Goal: Task Accomplishment & Management: Complete application form

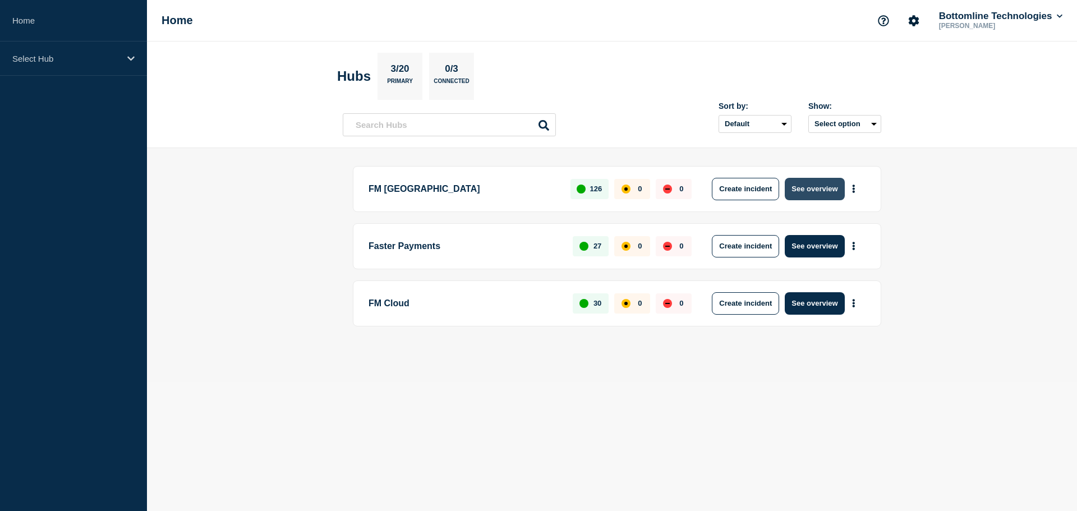
click at [811, 183] on button "See overview" at bounding box center [814, 189] width 59 height 22
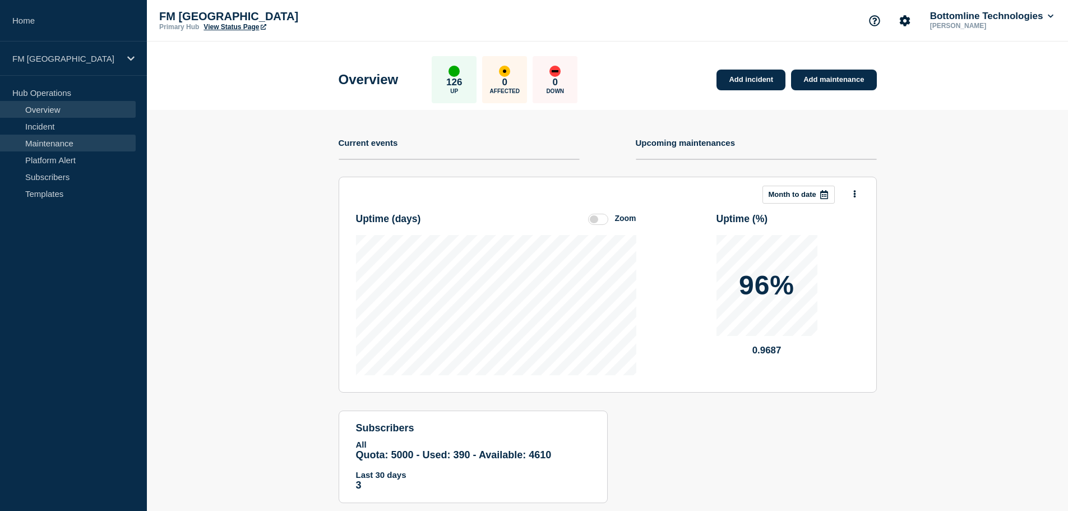
click at [34, 141] on link "Maintenance" at bounding box center [68, 143] width 136 height 17
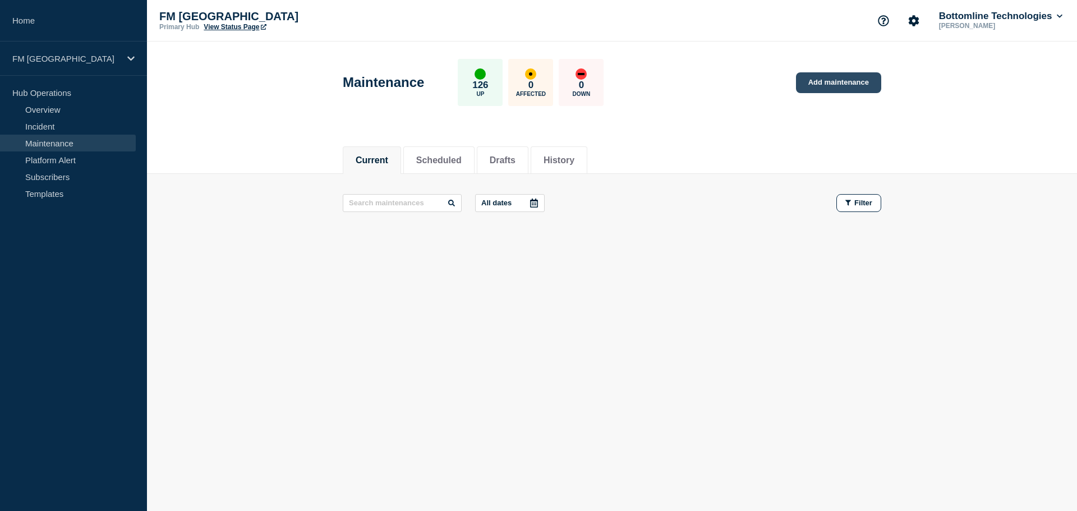
click at [831, 82] on link "Add maintenance" at bounding box center [838, 82] width 85 height 21
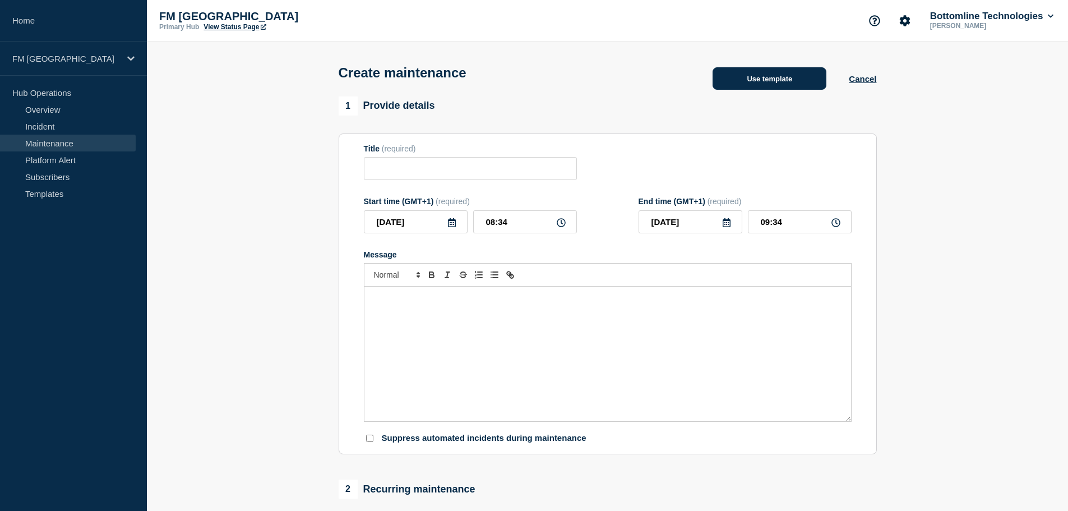
click at [746, 79] on button "Use template" at bounding box center [770, 78] width 114 height 22
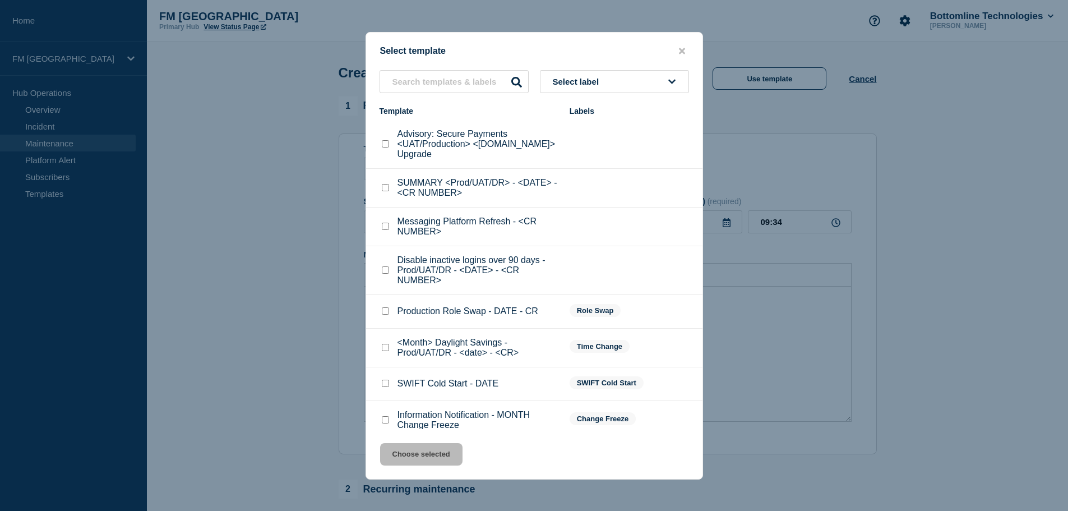
click at [383, 266] on input "Disable inactive logins over 90 days - Prod/UAT/DR - <DATE> - <CR NUMBER> check…" at bounding box center [385, 269] width 7 height 7
checkbox input "true"
click at [431, 460] on button "Choose selected" at bounding box center [421, 454] width 82 height 22
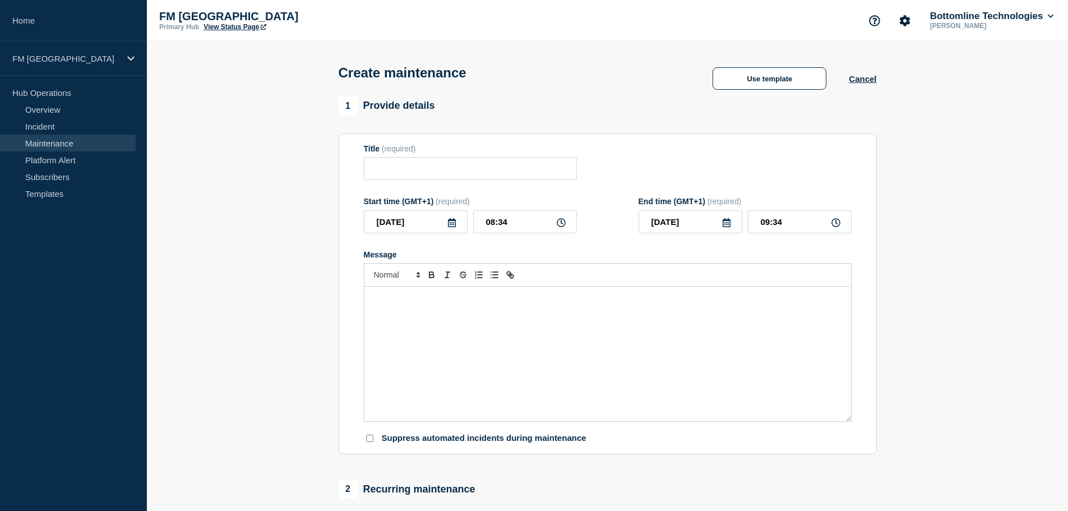
type input "Disable inactive logins over 90 days - Prod/UAT/DR - <DATE> - <CR NUMBER>"
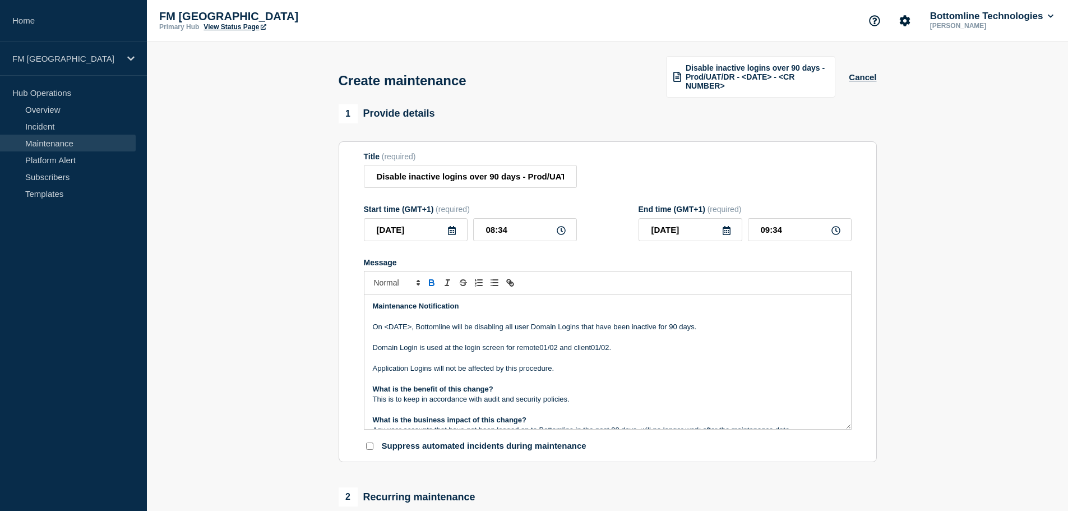
click at [453, 234] on icon at bounding box center [452, 230] width 8 height 9
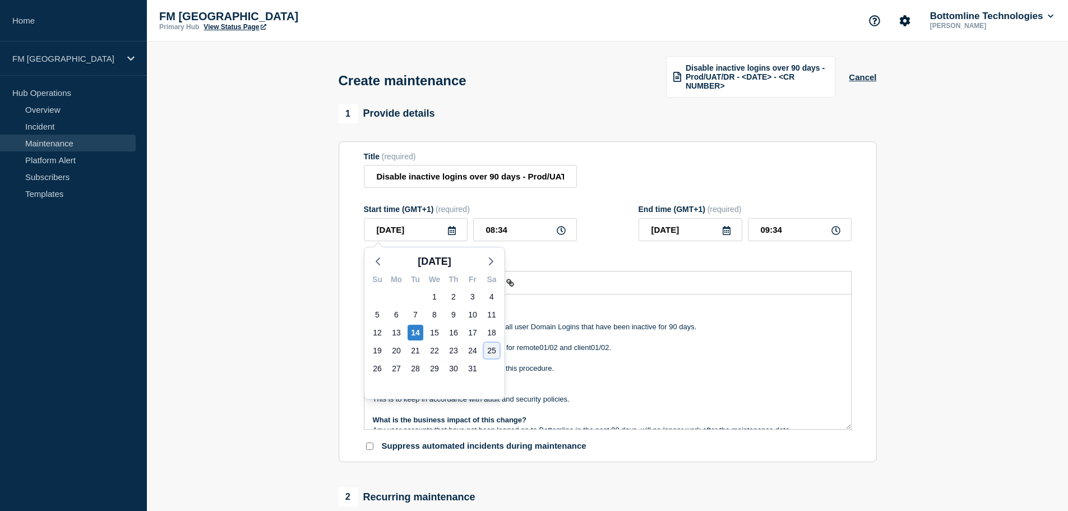
click at [494, 354] on div "25" at bounding box center [492, 351] width 16 height 16
type input "[DATE]"
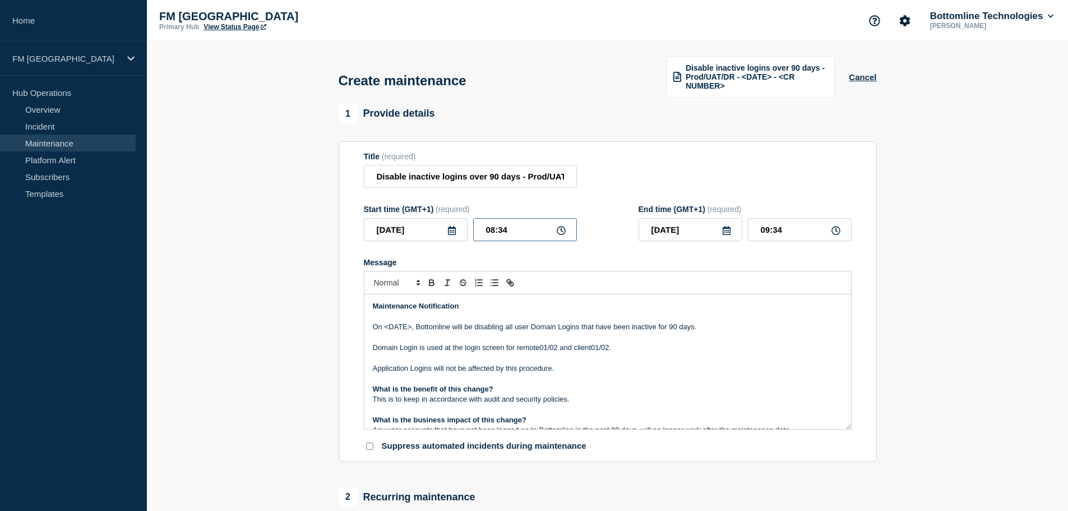
click at [490, 234] on input "08:34" at bounding box center [525, 229] width 104 height 23
type input "09:00"
click at [758, 231] on input "10:00" at bounding box center [800, 229] width 104 height 23
type input "23:00"
click at [550, 178] on input "Disable inactive logins over 90 days - Prod/UAT/DR - <DATE> - <CR NUMBER>" at bounding box center [470, 176] width 213 height 23
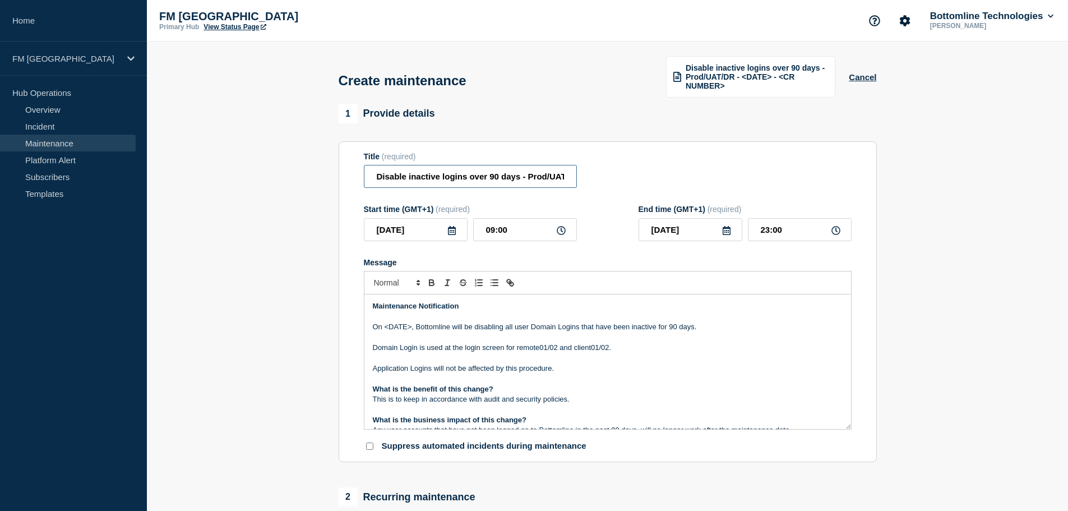
drag, startPoint x: 537, startPoint y: 172, endPoint x: 529, endPoint y: 185, distance: 15.1
click at [537, 173] on input "Disable inactive logins over 90 days - Prod/UAT/DR - <DATE> -" at bounding box center [470, 176] width 213 height 23
paste input "WT-60517"
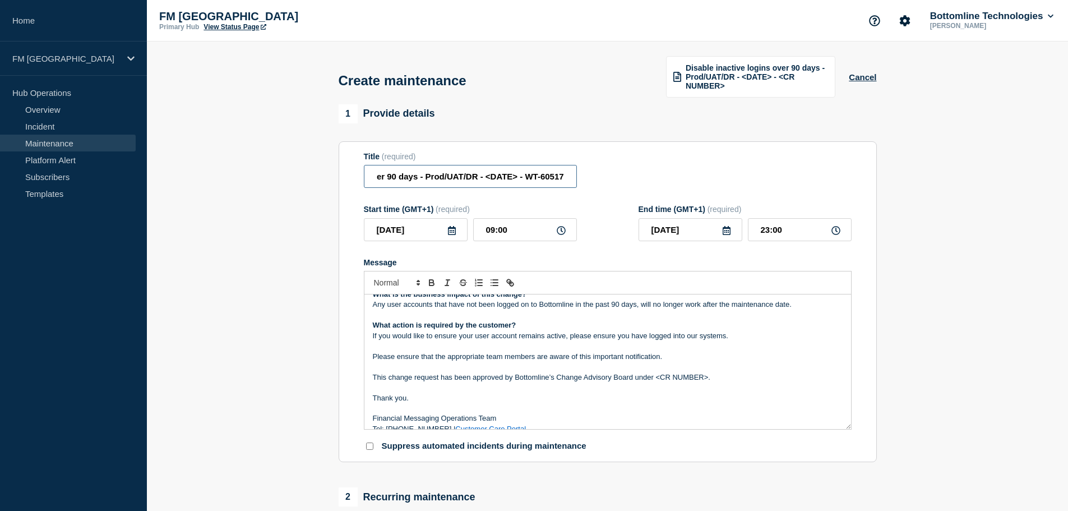
scroll to position [137, 0]
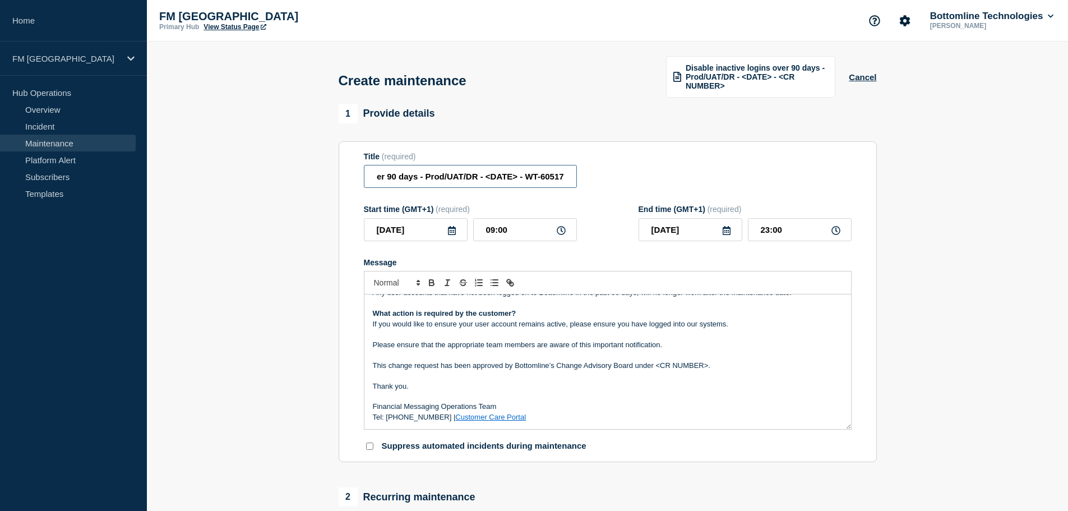
type input "Disable inactive logins over 90 days - Prod/UAT/DR - <DATE> - WT-60517"
drag, startPoint x: 658, startPoint y: 363, endPoint x: 714, endPoint y: 364, distance: 55.5
click at [714, 364] on p "This change request has been approved by Bottomline’s Change Advisory Board und…" at bounding box center [608, 366] width 470 height 10
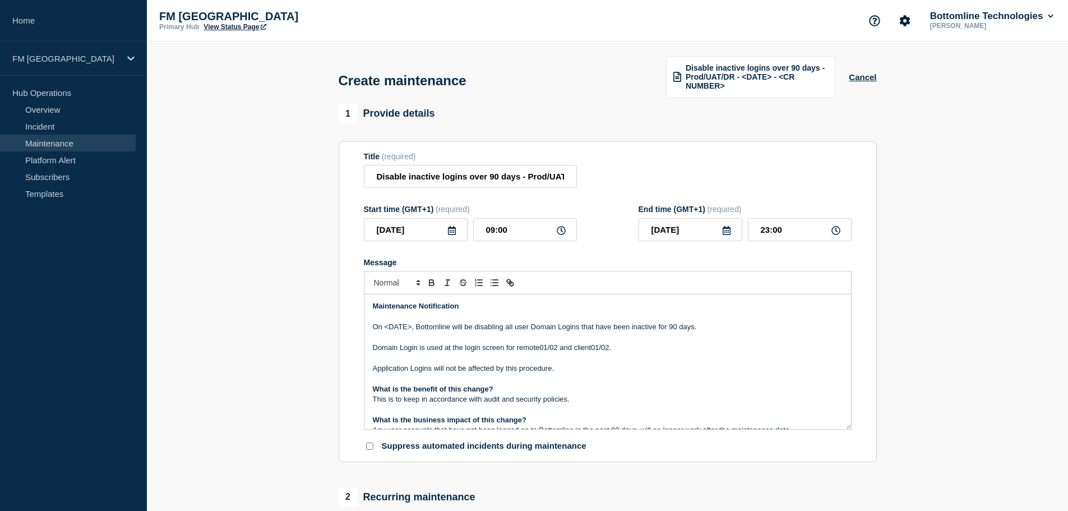
click at [385, 324] on p "On <DATE>, Bottomline will be disabling all user Domain Logins that have been i…" at bounding box center [608, 327] width 470 height 10
click at [526, 175] on input "Disable inactive logins over 90 days - Prod/UAT/DR - <DATE> - WT-60517" at bounding box center [470, 176] width 213 height 23
click at [515, 180] on input "Disable inactive logins over 90 days - Prod/UAT/DR - 25 - WT-60517" at bounding box center [470, 176] width 213 height 23
paste input "[DATE]"
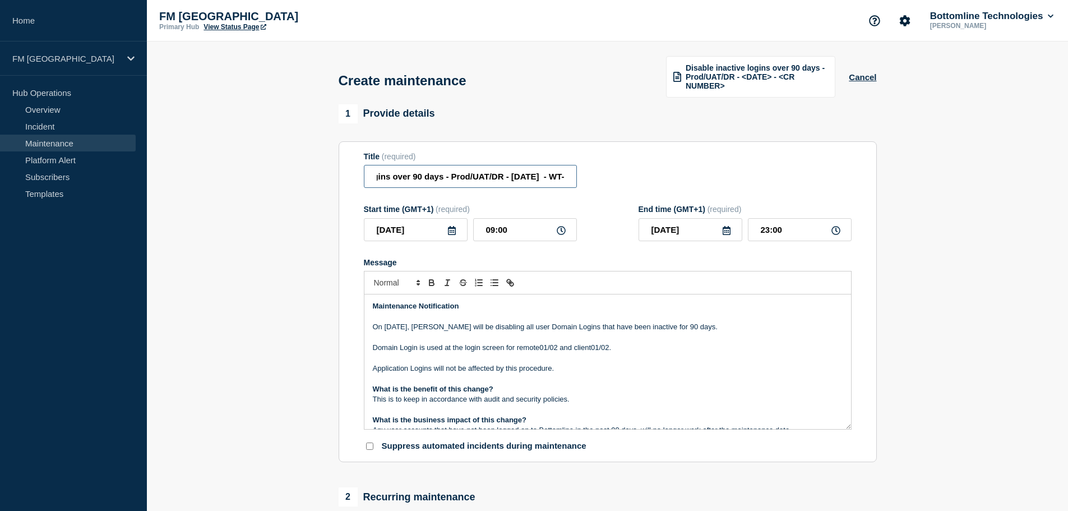
scroll to position [0, 123]
type input "Disable inactive logins over 90 days - Prod/UAT/DR - [DATE] - WT-60517"
click at [609, 171] on div "Title (required) Disable inactive logins over 90 days - Prod/UAT/DR - [DATE] - …" at bounding box center [608, 170] width 488 height 36
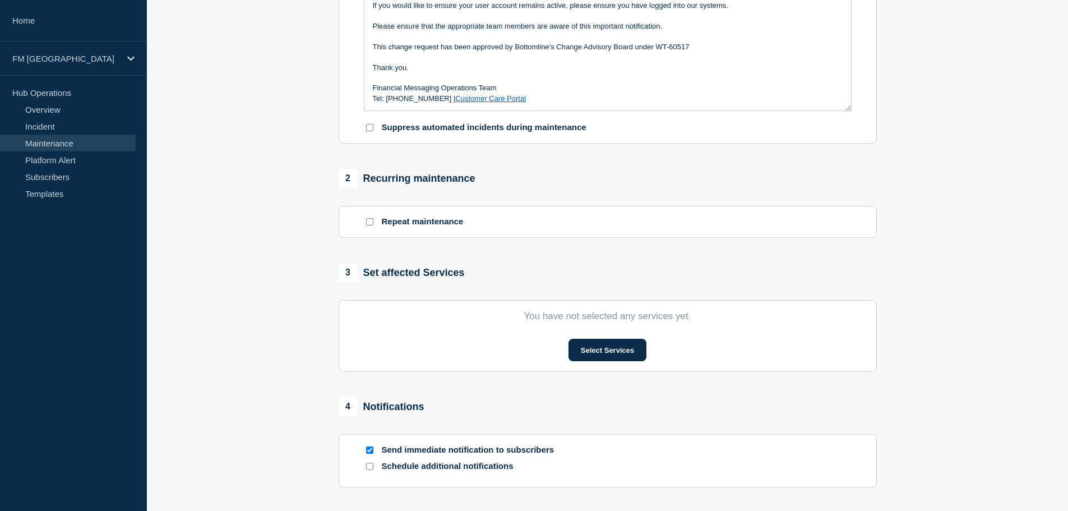
scroll to position [337, 0]
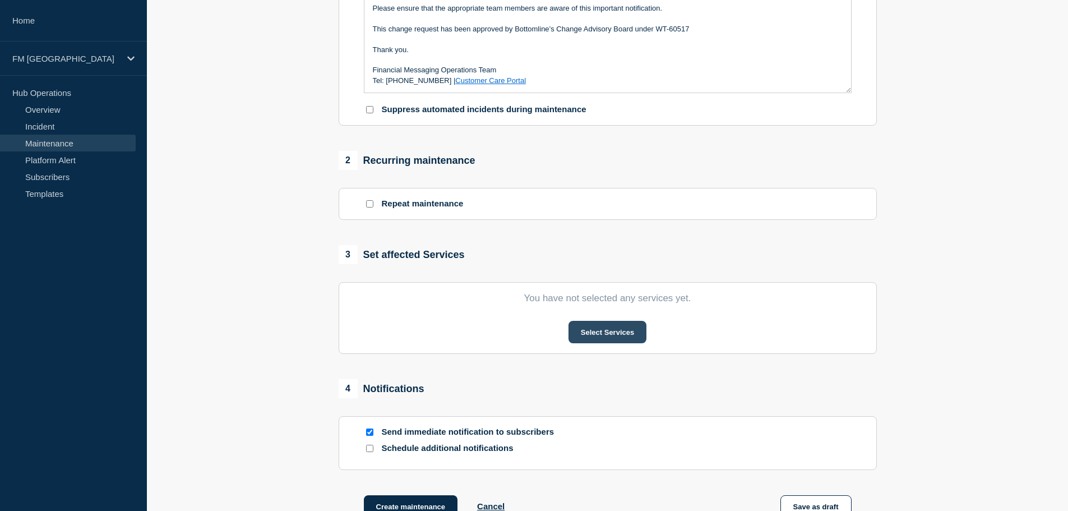
click at [614, 334] on button "Select Services" at bounding box center [608, 332] width 78 height 22
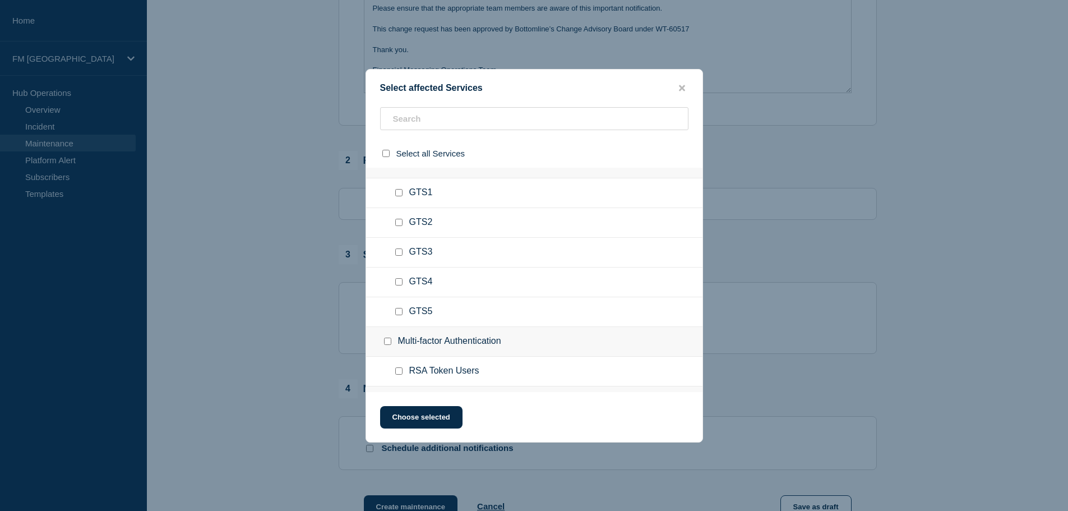
scroll to position [2075, 0]
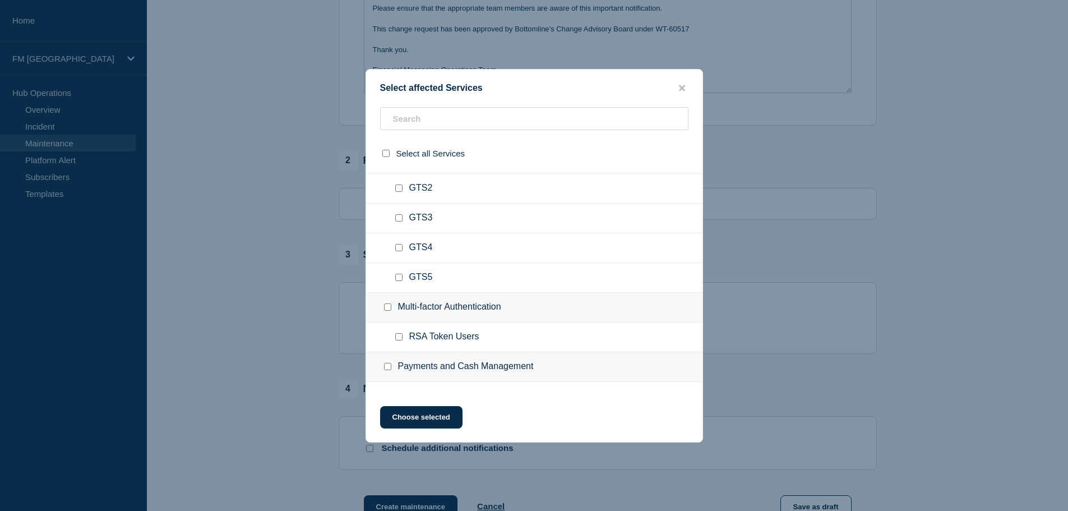
click at [389, 311] on input "Multi-factor Authentication checkbox" at bounding box center [387, 306] width 7 height 7
checkbox input "true"
click at [439, 422] on button "Choose selected" at bounding box center [421, 417] width 82 height 22
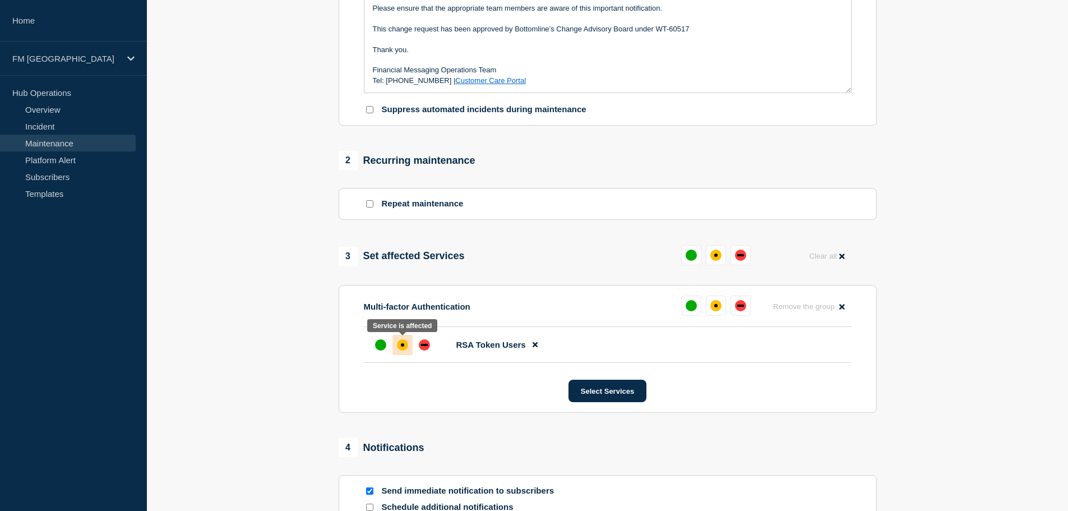
click at [406, 347] on div "affected" at bounding box center [402, 344] width 11 height 11
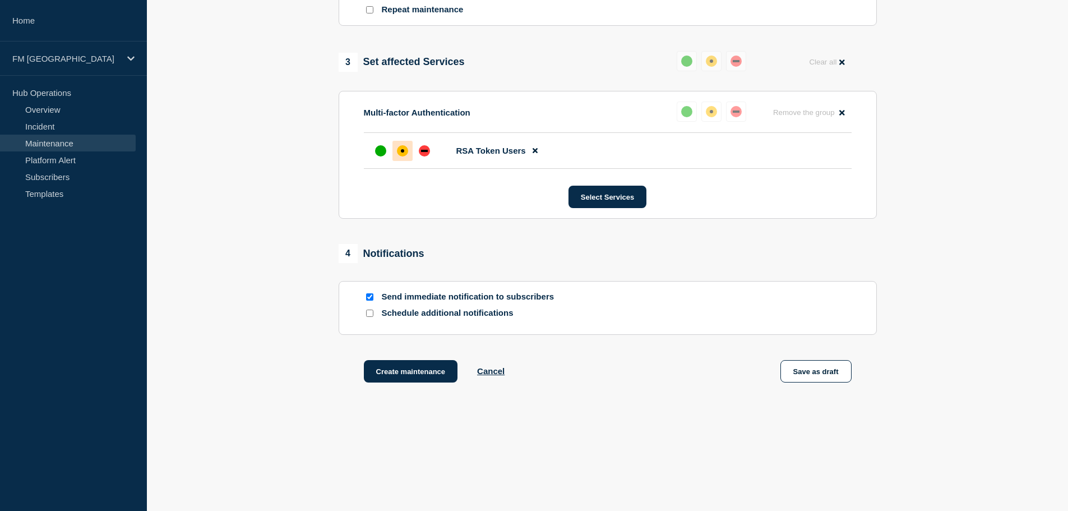
scroll to position [531, 0]
click at [370, 294] on input "Send immediate notification to subscribers" at bounding box center [369, 296] width 7 height 7
checkbox input "false"
click at [804, 369] on button "Save as draft" at bounding box center [816, 371] width 71 height 22
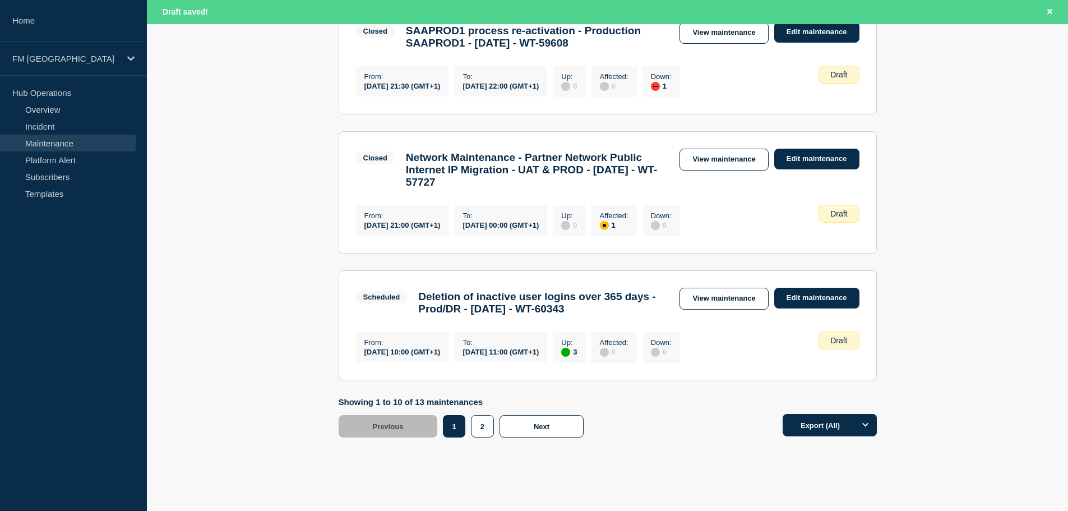
scroll to position [1225, 0]
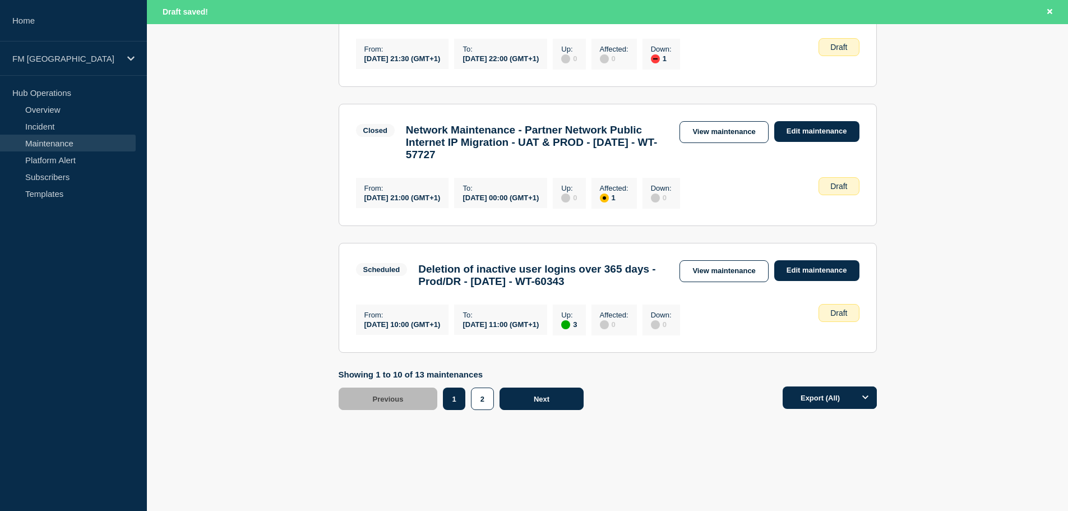
click at [524, 394] on button "Next" at bounding box center [542, 399] width 84 height 22
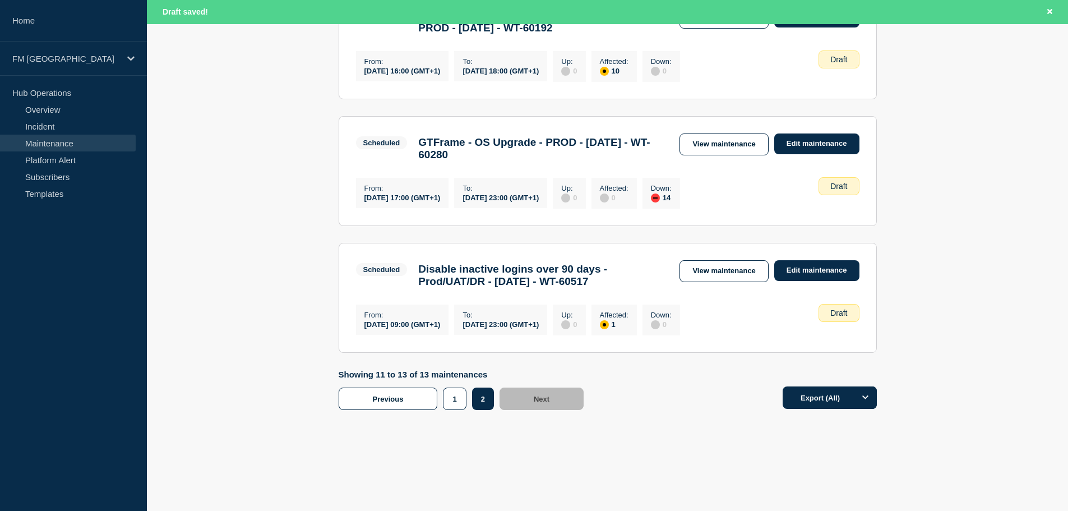
scroll to position [302, 0]
click at [730, 264] on link "View maintenance" at bounding box center [724, 271] width 89 height 22
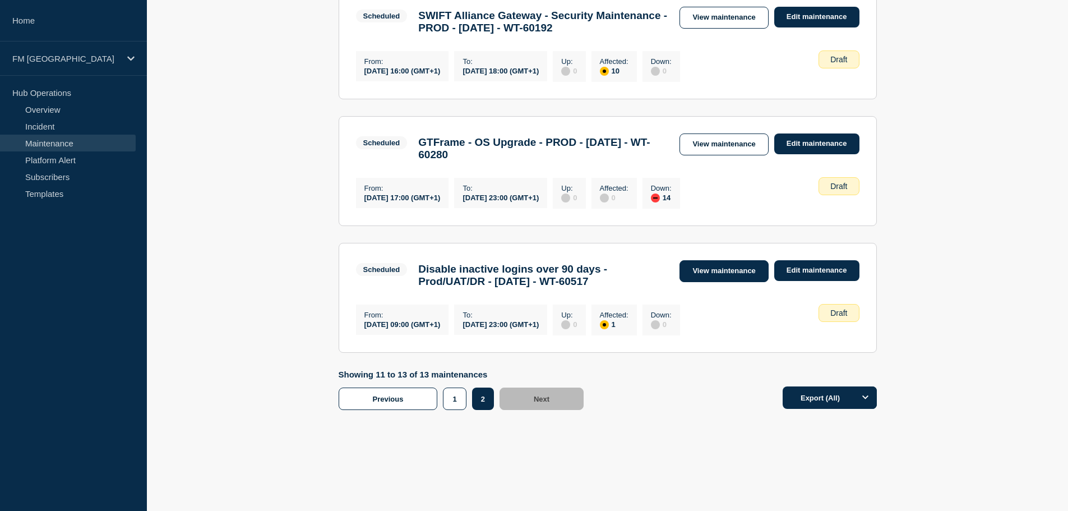
scroll to position [278, 0]
